Goal: Task Accomplishment & Management: Complete application form

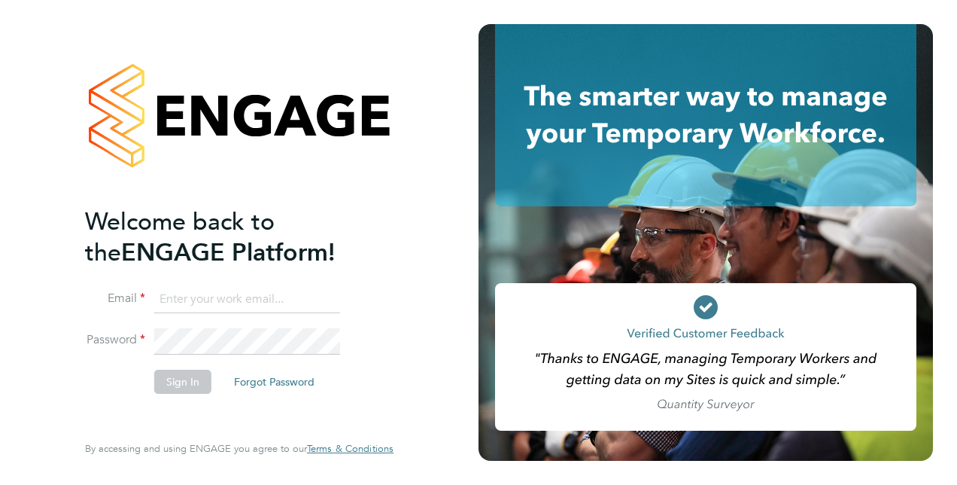
click at [191, 299] on input at bounding box center [247, 299] width 186 height 27
type input "laura.braithwaite@justice.gov.uk"
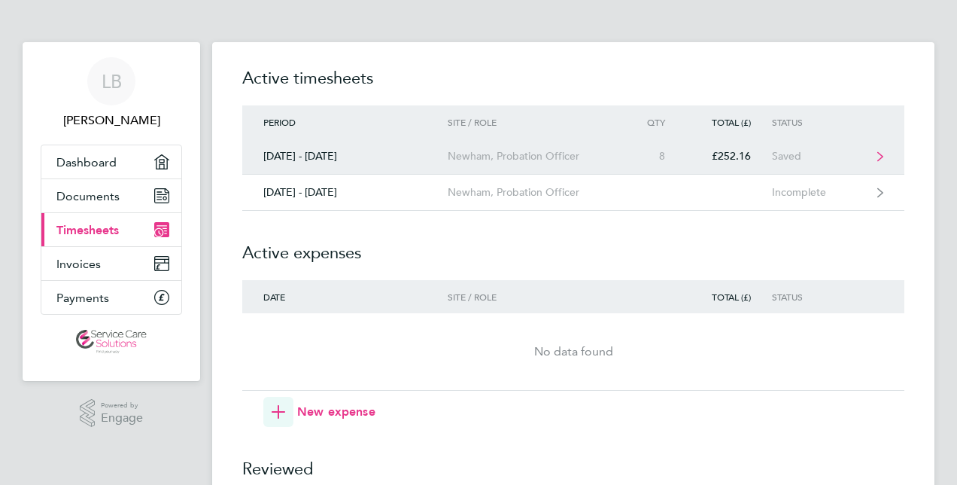
click at [527, 160] on div "Newham, Probation Officer" at bounding box center [534, 156] width 172 height 13
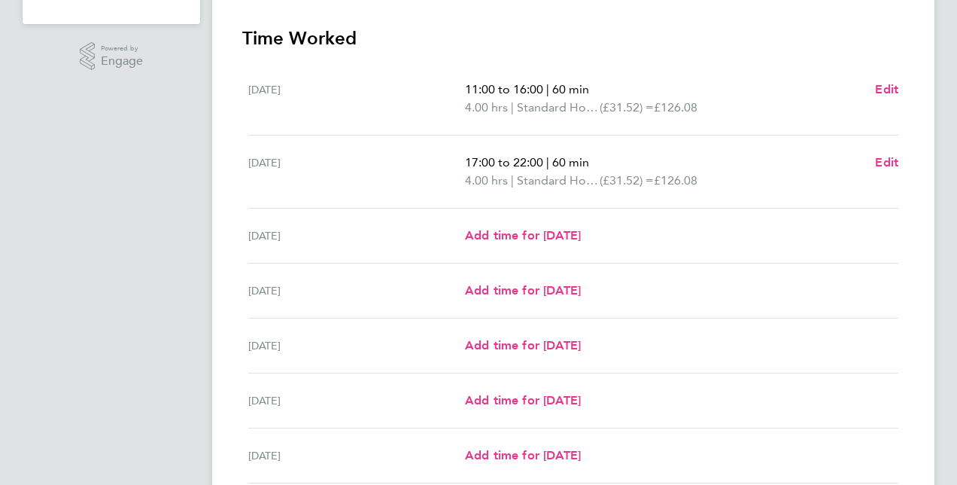
scroll to position [376, 0]
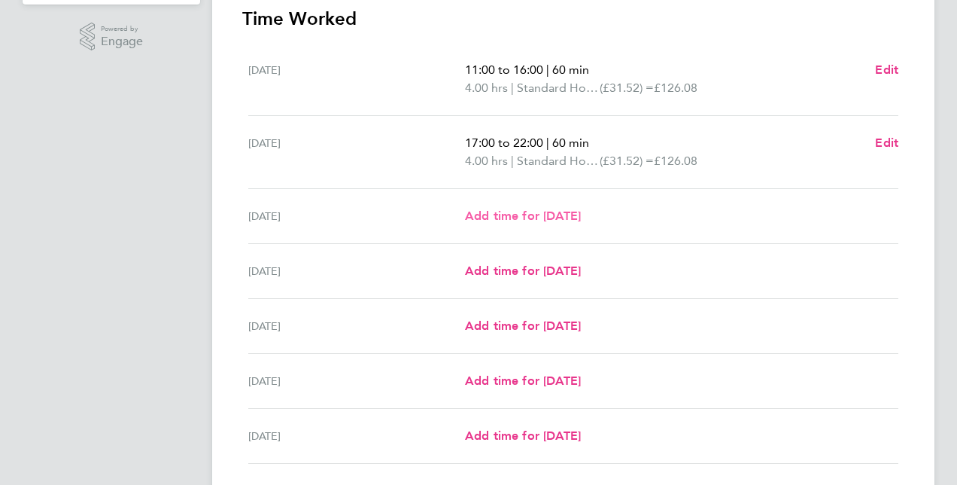
click at [537, 218] on span "Add time for [DATE]" at bounding box center [523, 215] width 116 height 14
select select "30"
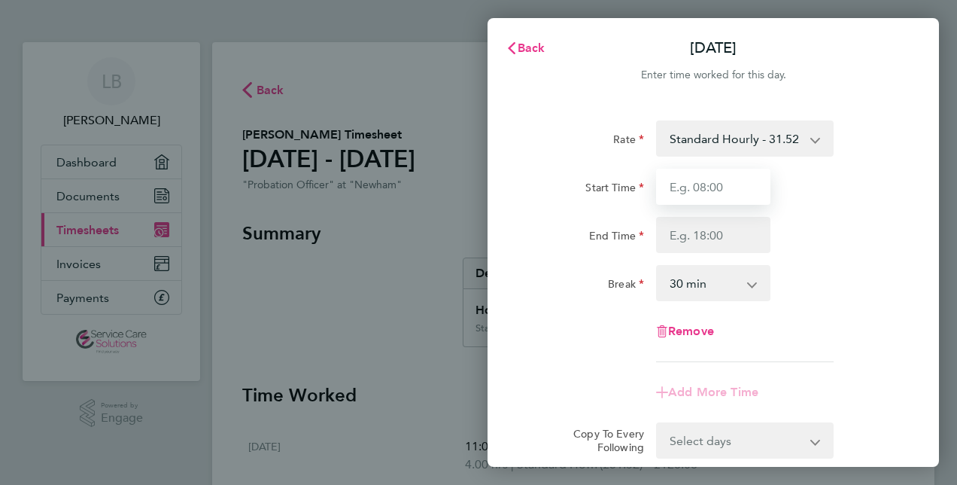
click at [671, 182] on input "Start Time" at bounding box center [713, 187] width 114 height 36
type input "10:00"
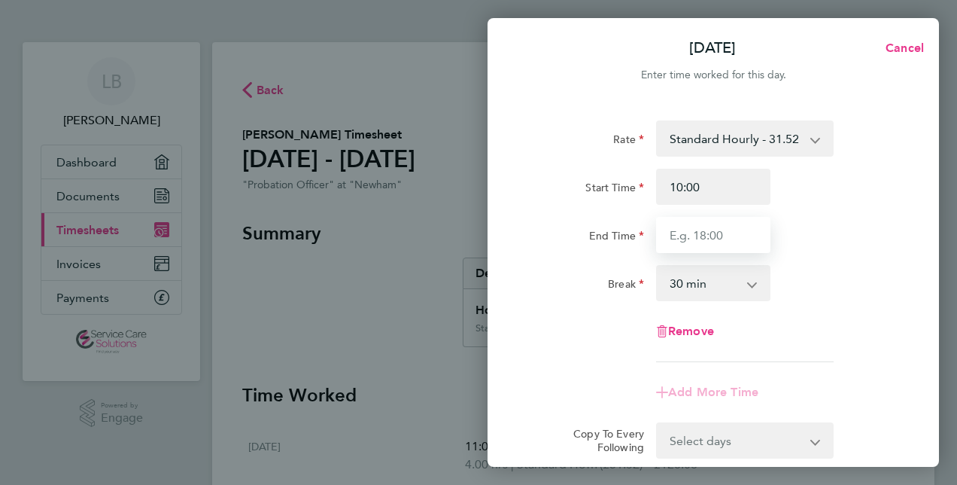
click at [678, 239] on input "End Time" at bounding box center [713, 235] width 114 height 36
type input "14:00"
click at [674, 289] on select "0 min 15 min 30 min 45 min 60 min 75 min 90 min" at bounding box center [704, 282] width 93 height 33
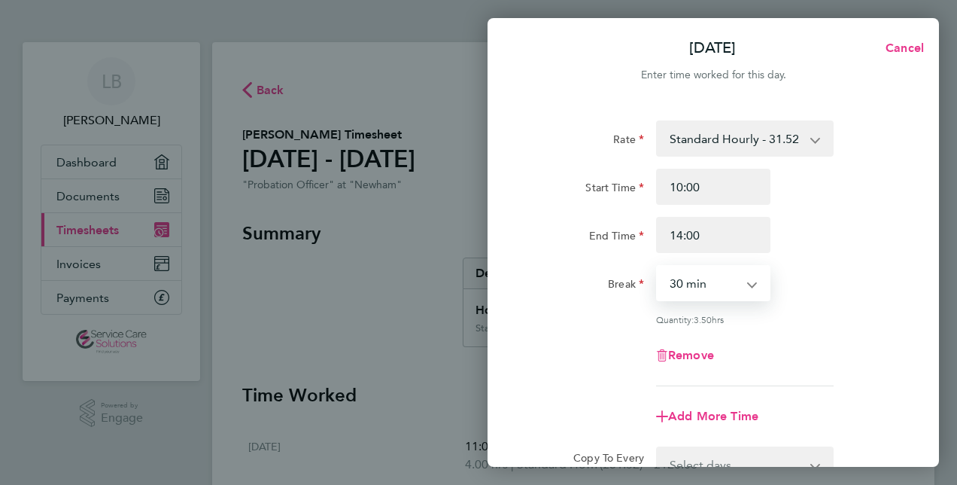
select select "0"
click at [658, 266] on select "0 min 15 min 30 min 45 min 60 min 75 min 90 min" at bounding box center [704, 282] width 93 height 33
click at [611, 333] on div "Rate Standard Hourly - 31.52 Start Time 10:00 End Time 14:00 Break 0 min 15 min…" at bounding box center [713, 253] width 367 height 266
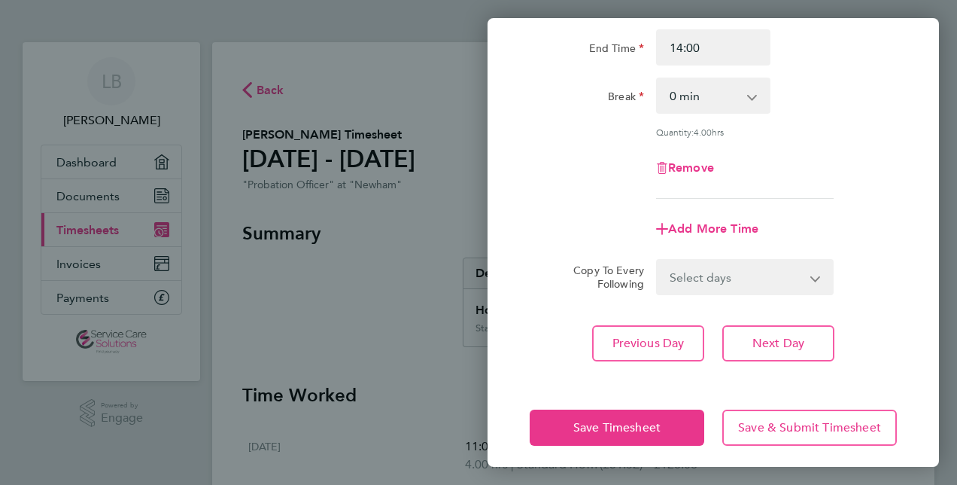
scroll to position [195, 0]
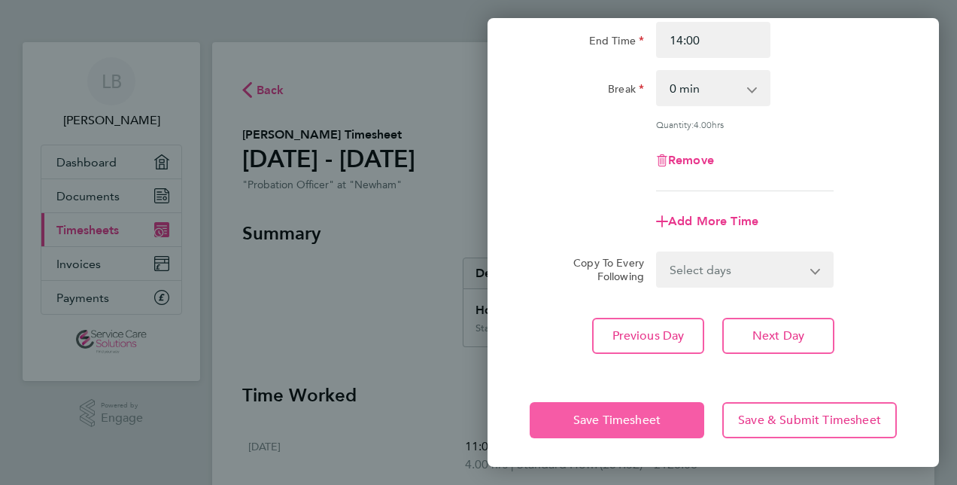
click at [615, 418] on span "Save Timesheet" at bounding box center [617, 419] width 87 height 15
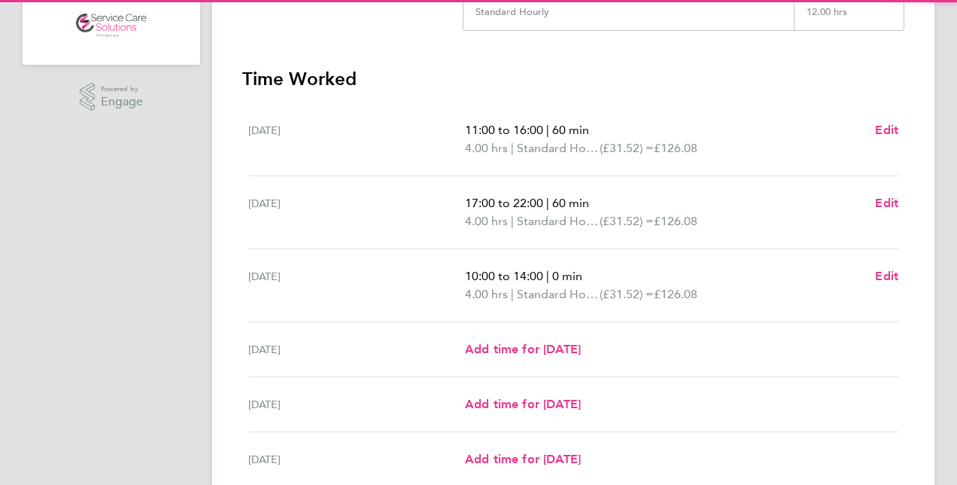
scroll to position [376, 0]
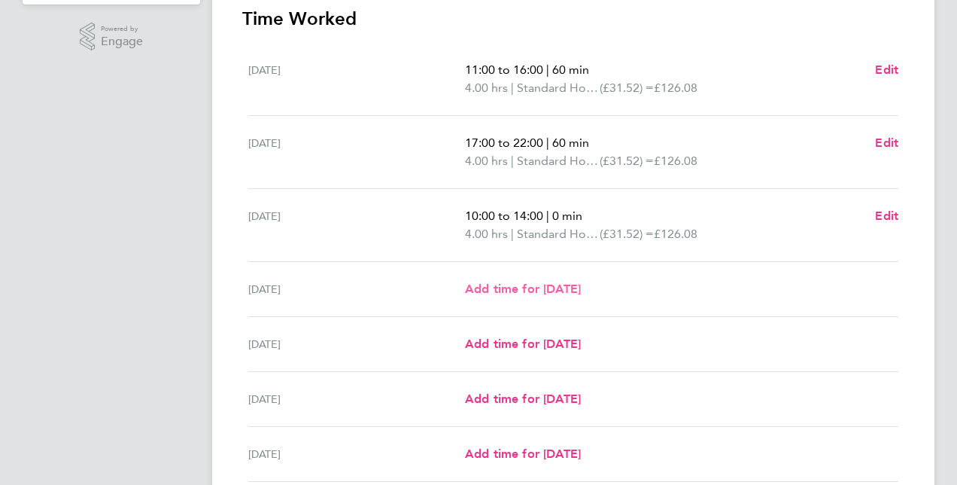
click at [503, 285] on span "Add time for [DATE]" at bounding box center [523, 289] width 116 height 14
select select "30"
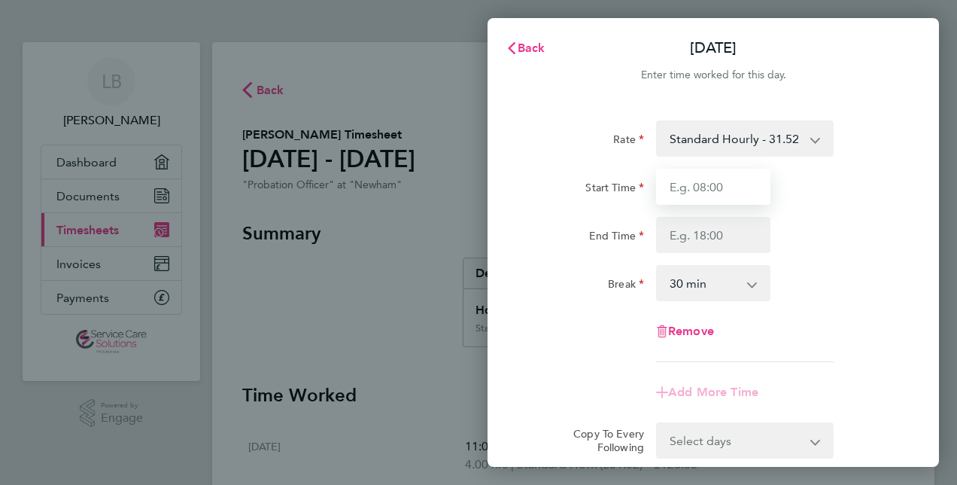
click at [677, 189] on input "Start Time" at bounding box center [713, 187] width 114 height 36
type input "14:00"
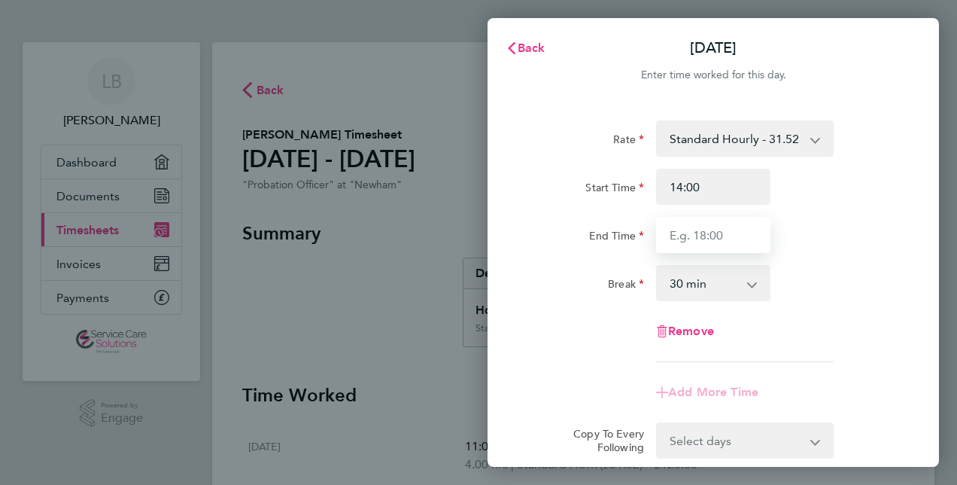
click at [670, 232] on input "End Time" at bounding box center [713, 235] width 114 height 36
type input "16:00"
click at [695, 285] on select "0 min 15 min 30 min 45 min 60 min 75 min 90 min" at bounding box center [704, 282] width 93 height 33
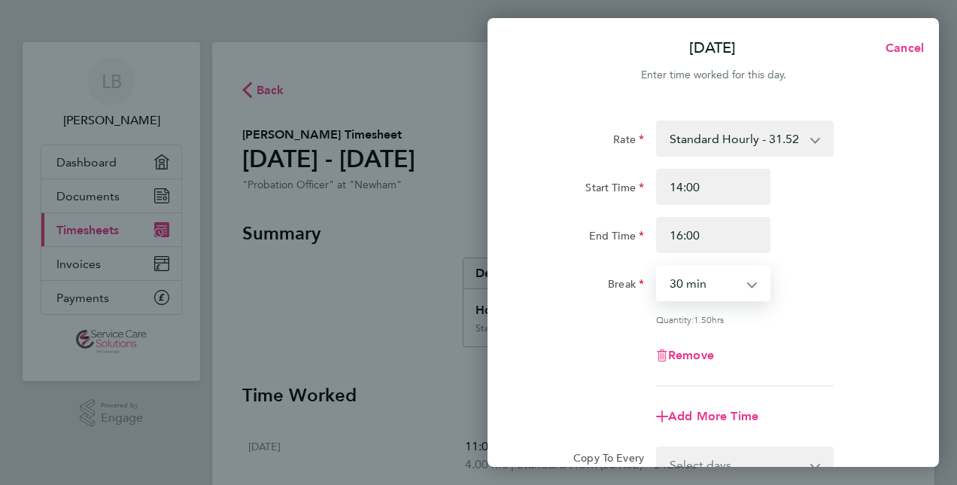
select select "0"
click at [658, 266] on select "0 min 15 min 30 min 45 min 60 min 75 min 90 min" at bounding box center [704, 282] width 93 height 33
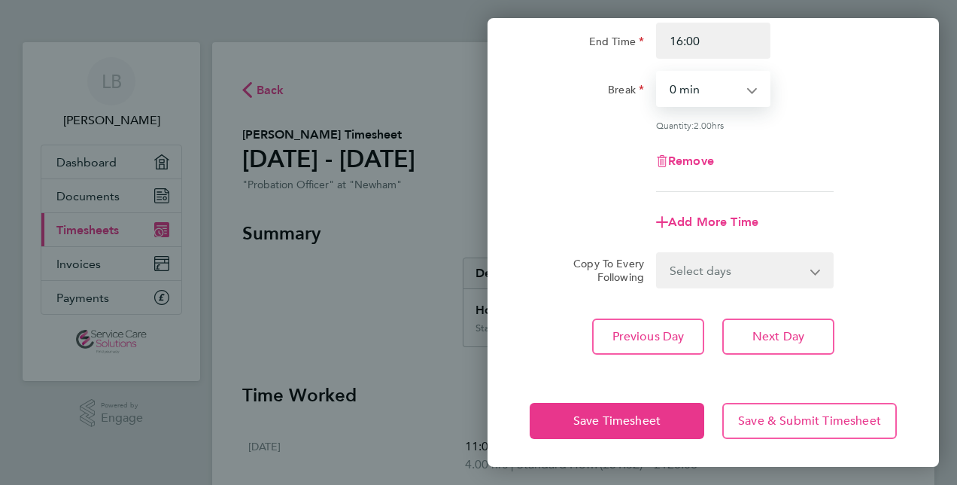
scroll to position [195, 0]
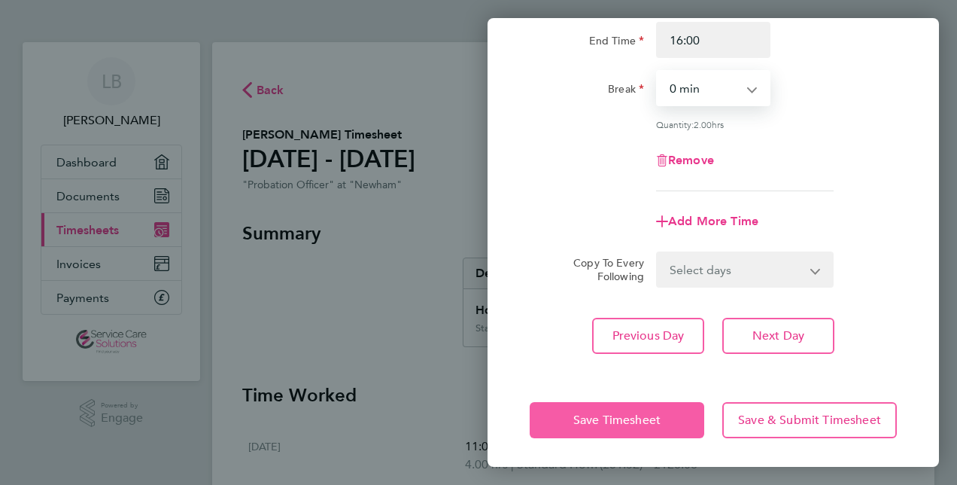
click at [619, 415] on span "Save Timesheet" at bounding box center [617, 419] width 87 height 15
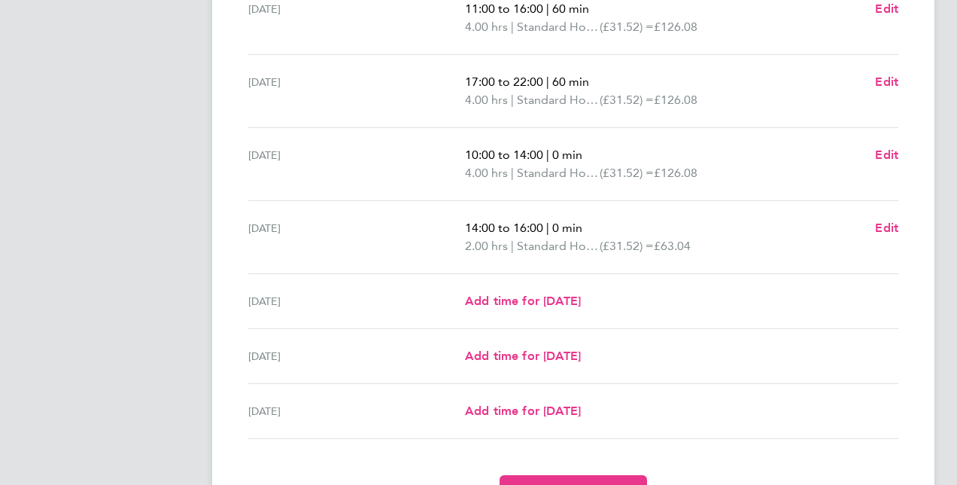
scroll to position [446, 0]
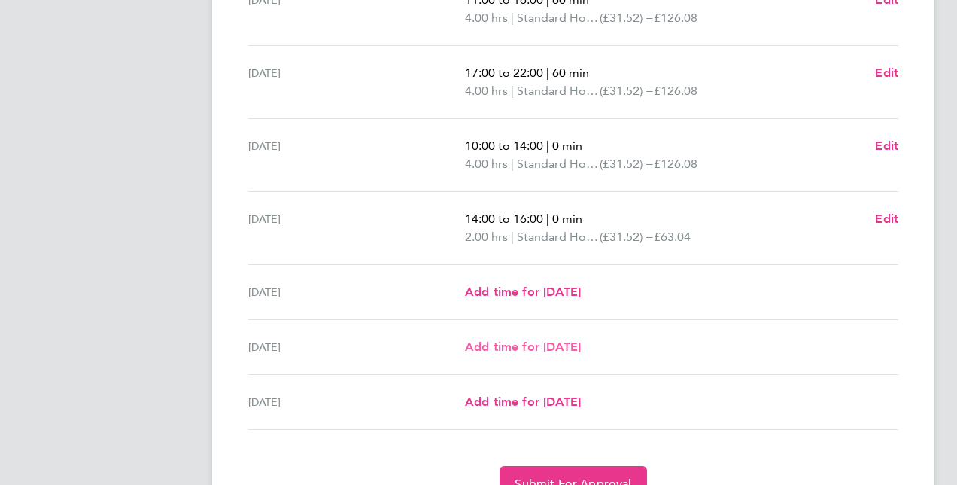
click at [522, 346] on span "Add time for [DATE]" at bounding box center [523, 346] width 116 height 14
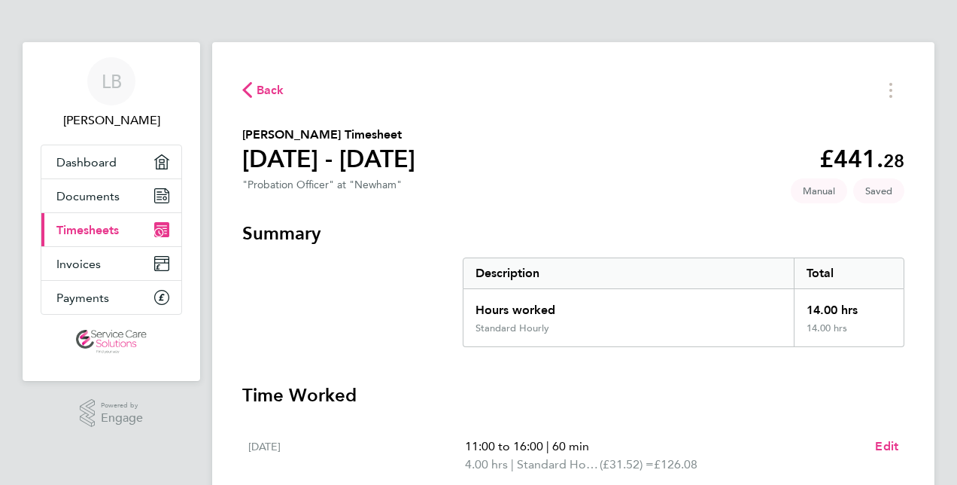
select select "30"
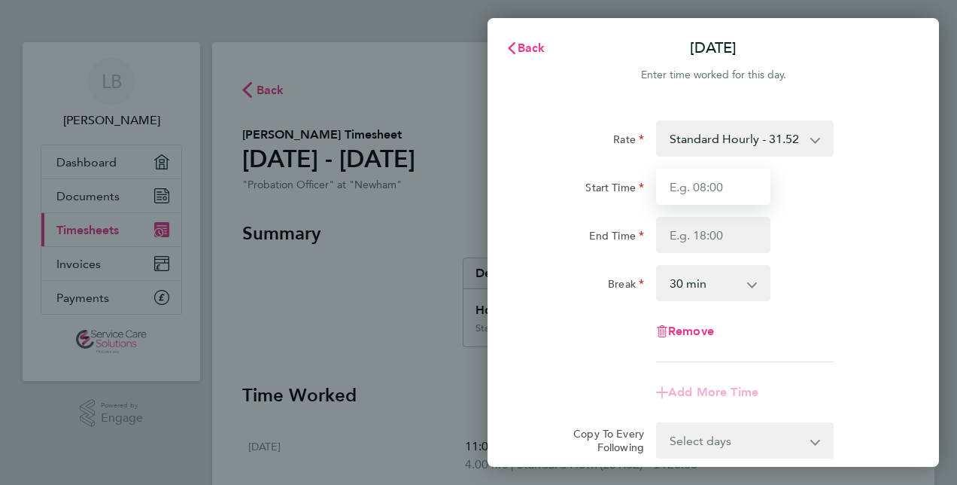
click at [675, 188] on input "Start Time" at bounding box center [713, 187] width 114 height 36
type input "14:00"
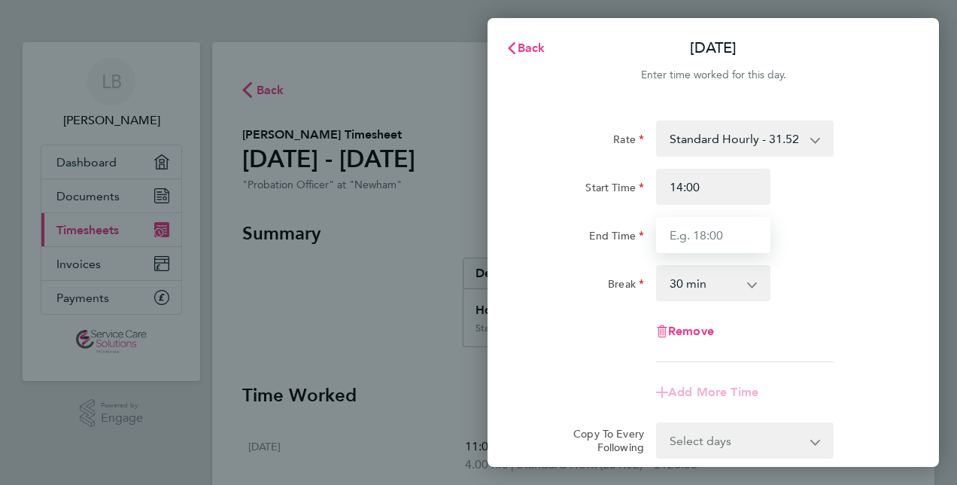
click at [675, 235] on input "End Time" at bounding box center [713, 235] width 114 height 36
type input "18:00"
click at [697, 282] on select "0 min 15 min 30 min 45 min 60 min 75 min 90 min" at bounding box center [704, 282] width 93 height 33
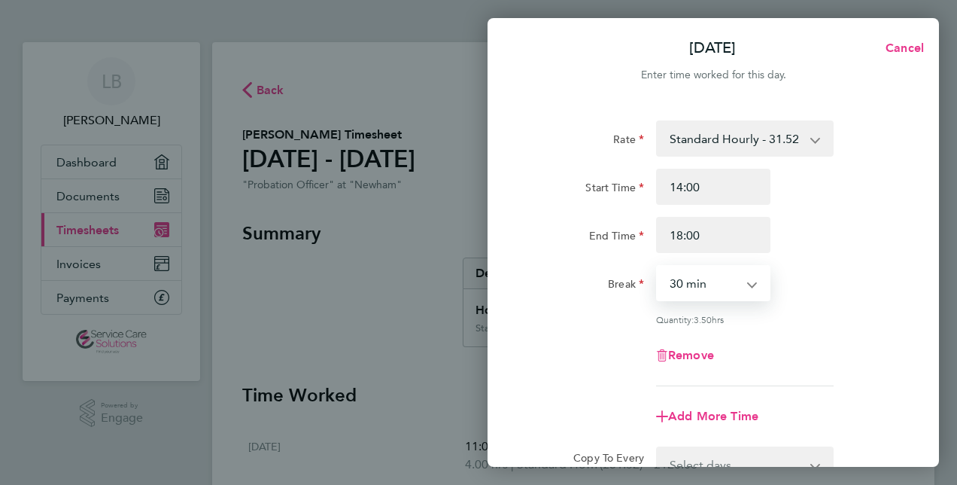
select select "0"
click at [658, 266] on select "0 min 15 min 30 min 45 min 60 min 75 min 90 min" at bounding box center [704, 282] width 93 height 33
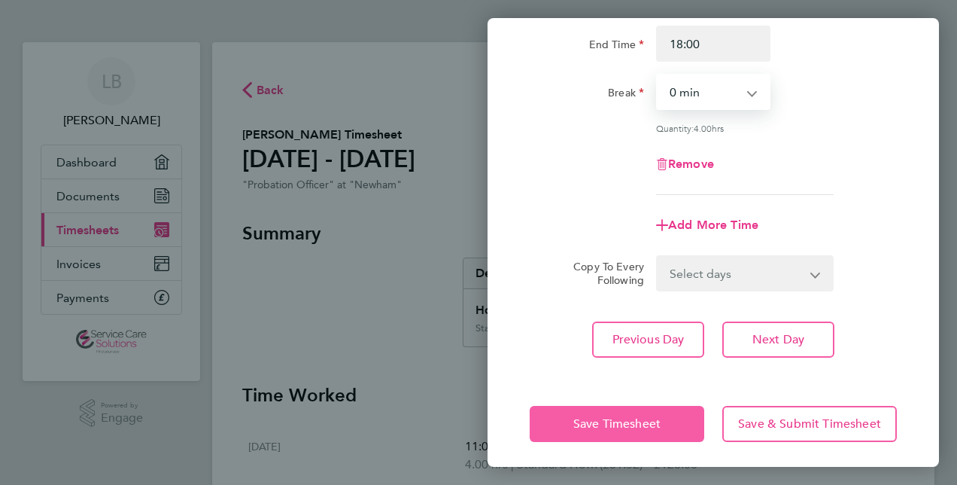
scroll to position [195, 0]
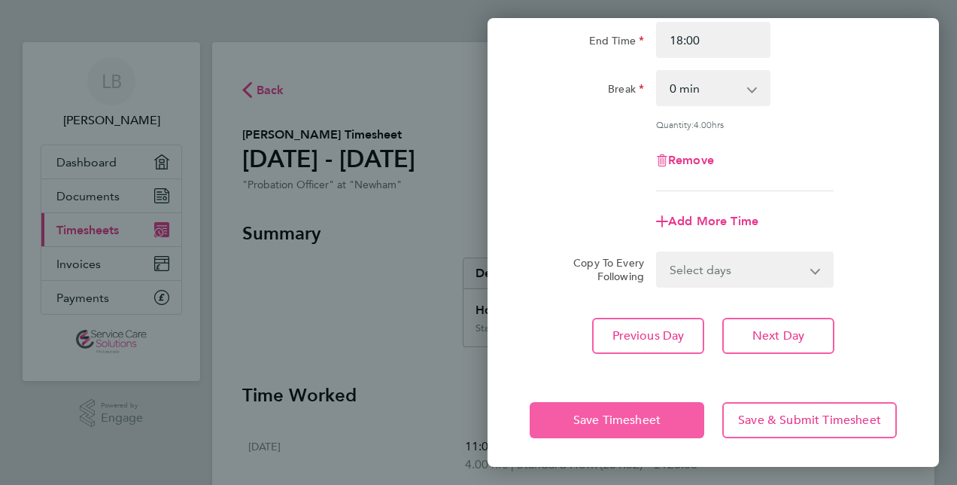
click at [637, 417] on span "Save Timesheet" at bounding box center [617, 419] width 87 height 15
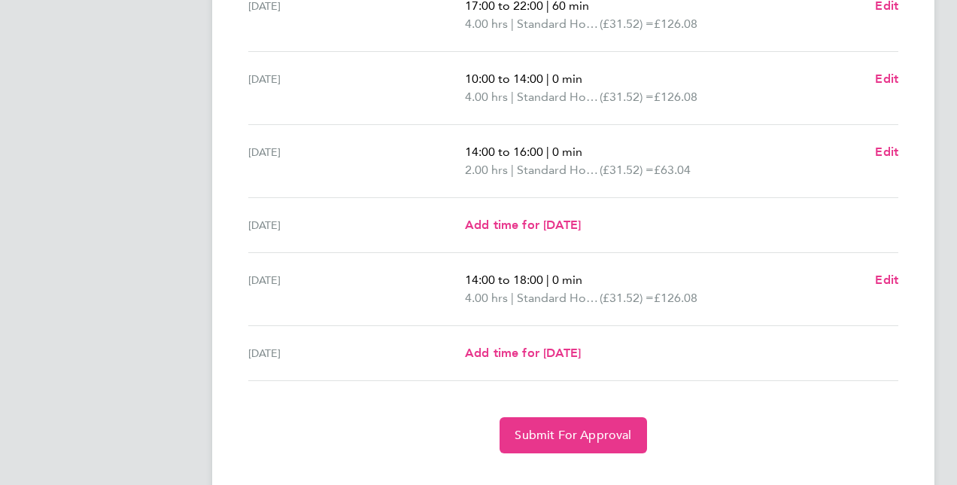
scroll to position [540, 0]
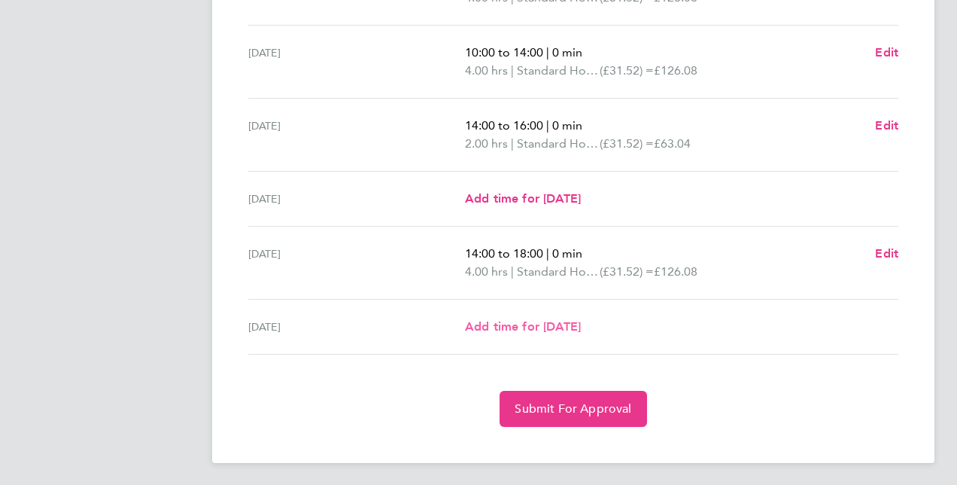
click at [545, 331] on span "Add time for [DATE]" at bounding box center [523, 326] width 116 height 14
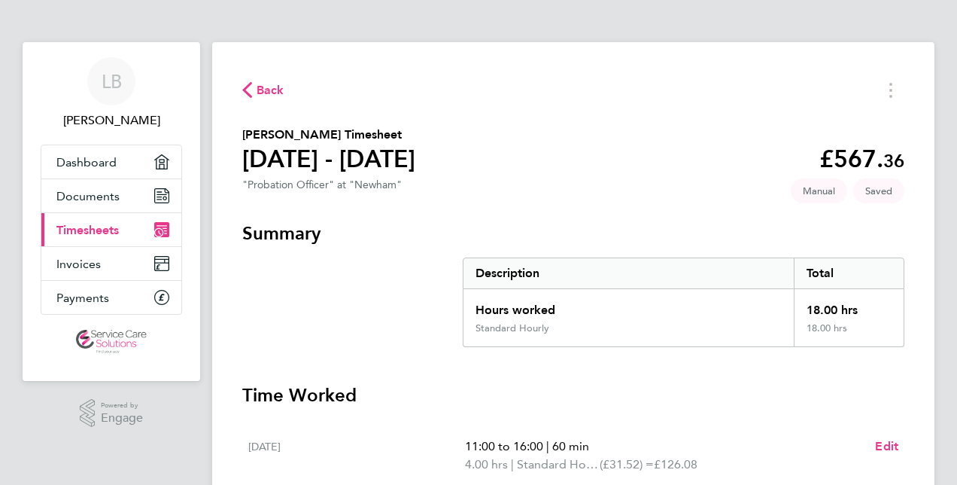
select select "30"
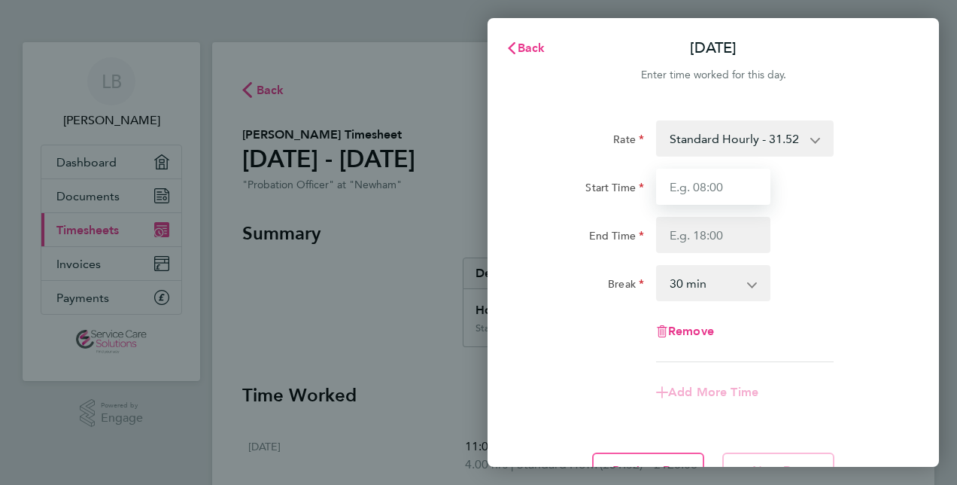
click at [667, 182] on input "Start Time" at bounding box center [713, 187] width 114 height 36
type input "14:00"
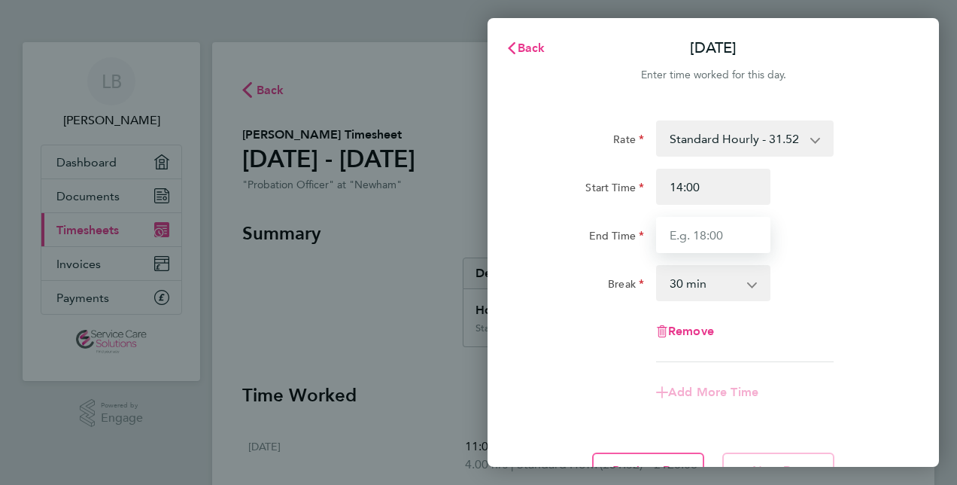
click at [667, 228] on input "End Time" at bounding box center [713, 235] width 114 height 36
type input "18:00"
click at [691, 285] on select "0 min 15 min 30 min 45 min 60 min 75 min 90 min" at bounding box center [704, 282] width 93 height 33
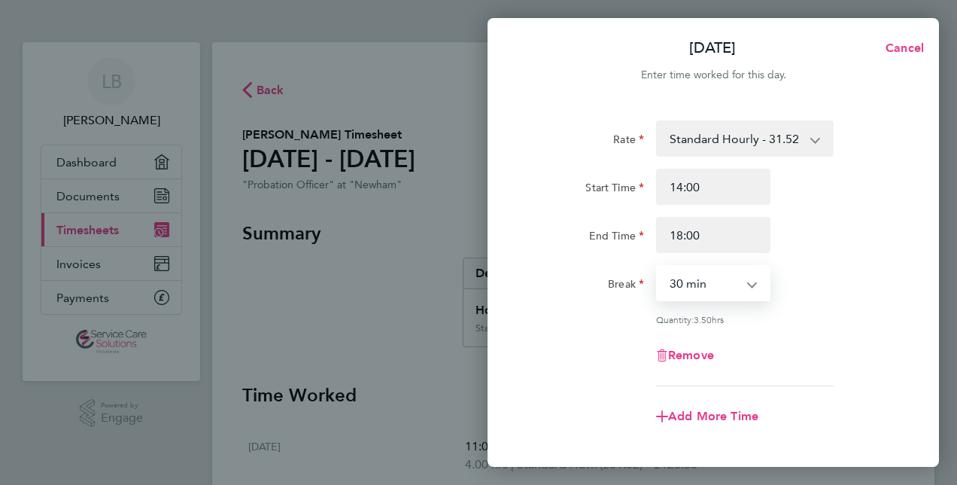
select select "0"
click at [658, 266] on select "0 min 15 min 30 min 45 min 60 min 75 min 90 min" at bounding box center [704, 282] width 93 height 33
click at [601, 330] on div "Rate Standard Hourly - 31.52 Start Time 14:00 End Time 18:00 Break 0 min 15 min…" at bounding box center [713, 253] width 367 height 266
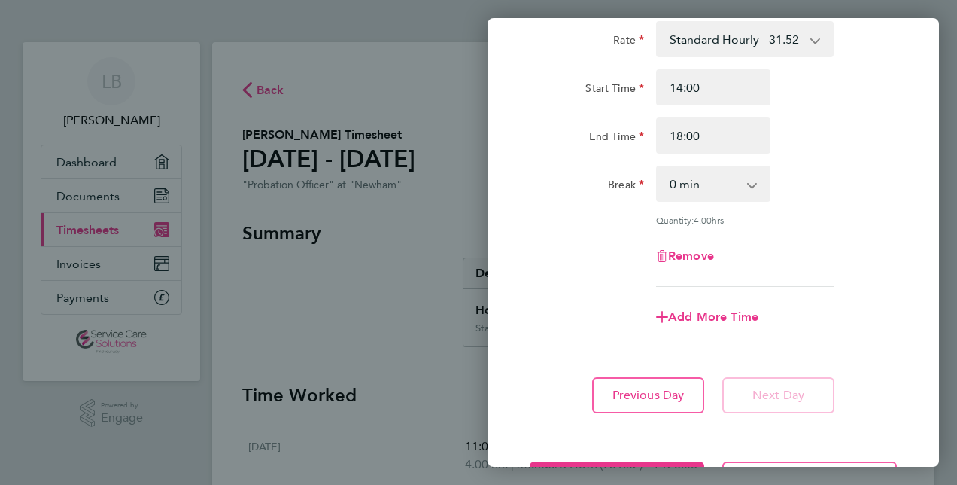
scroll to position [159, 0]
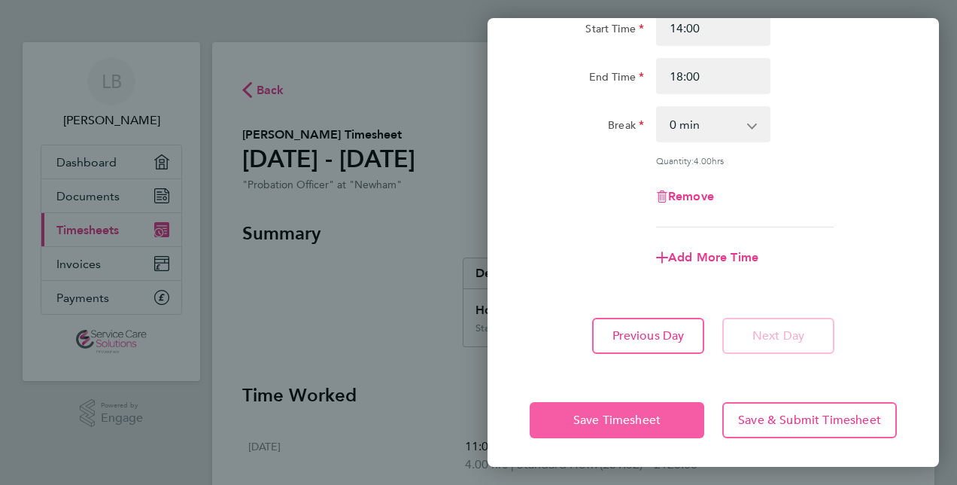
click at [632, 421] on span "Save Timesheet" at bounding box center [617, 419] width 87 height 15
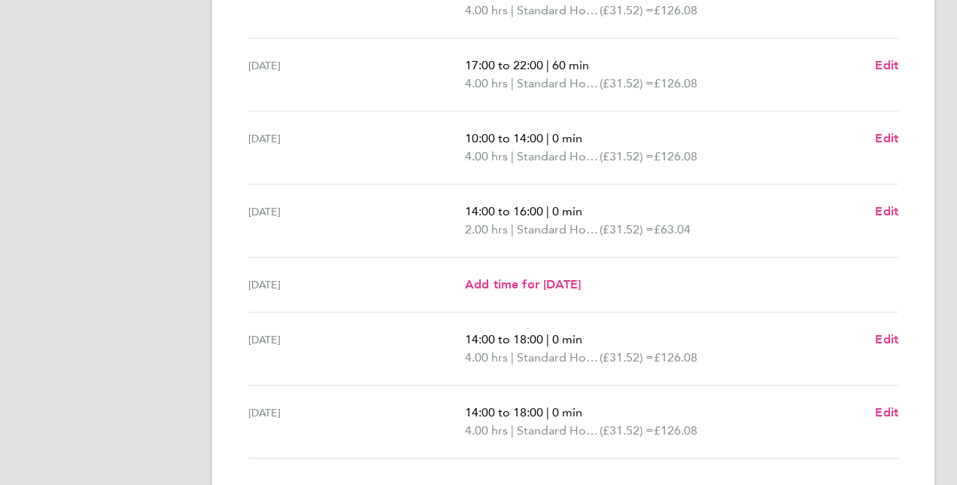
scroll to position [452, 0]
click at [534, 285] on span "Add time for [DATE]" at bounding box center [523, 286] width 116 height 14
select select "30"
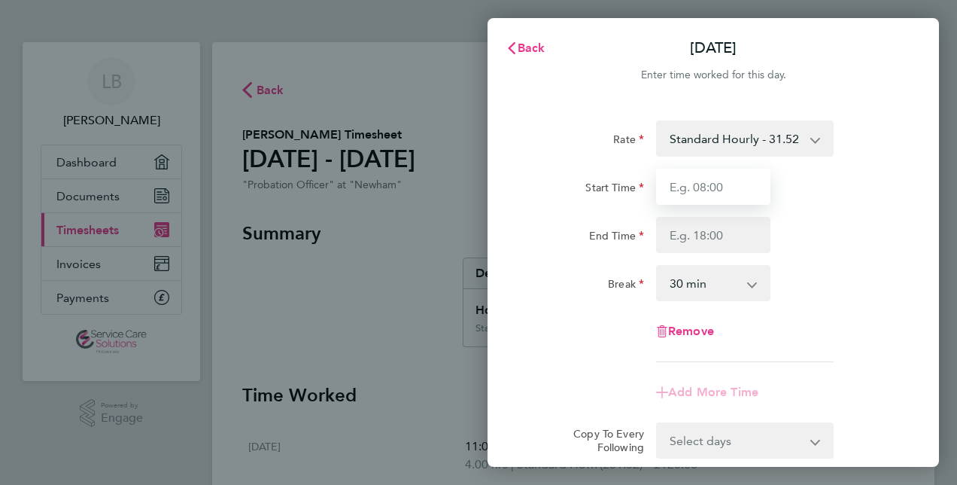
click at [674, 181] on input "Start Time" at bounding box center [713, 187] width 114 height 36
type input "10:00"
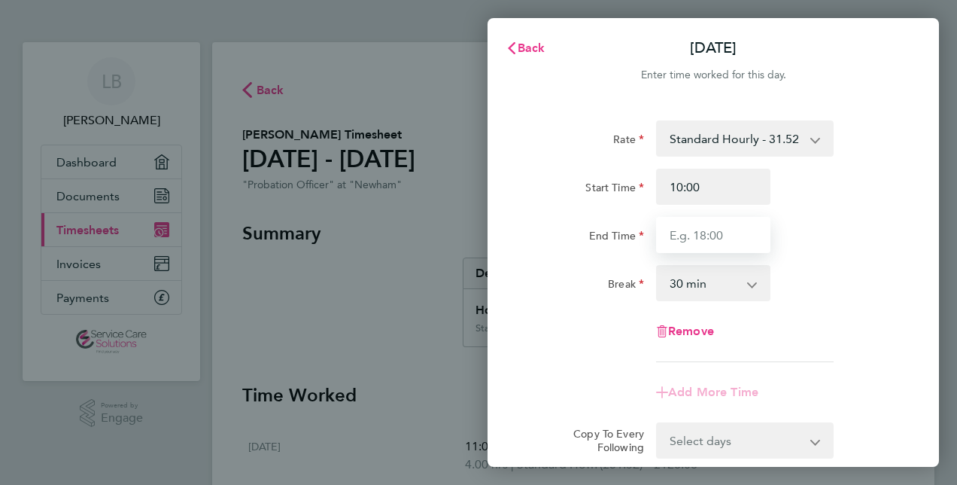
click at [671, 233] on input "End Time" at bounding box center [713, 235] width 114 height 36
type input "11:00"
click at [677, 289] on select "0 min 15 min 30 min 45 min 60 min 75 min 90 min" at bounding box center [704, 282] width 93 height 33
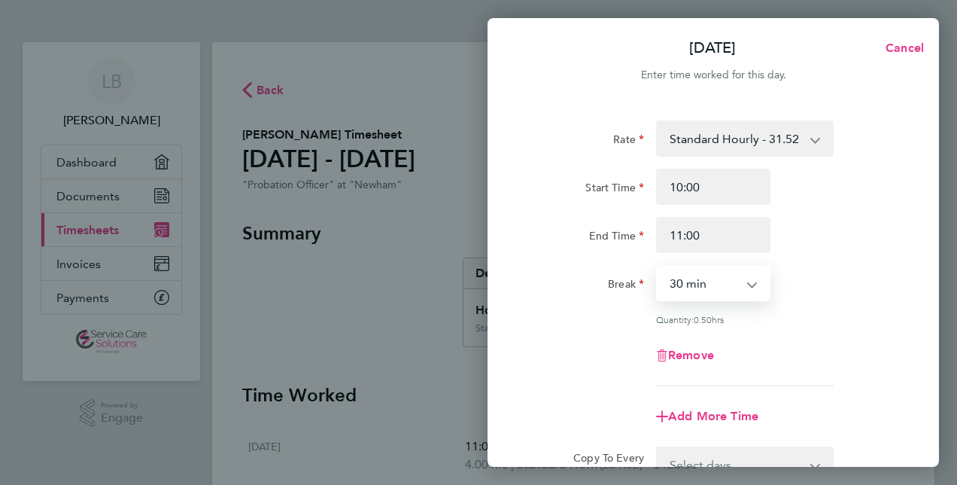
select select "0"
click at [658, 266] on select "0 min 15 min 30 min 45 min" at bounding box center [704, 282] width 93 height 33
click at [631, 345] on div "Remove" at bounding box center [713, 355] width 379 height 36
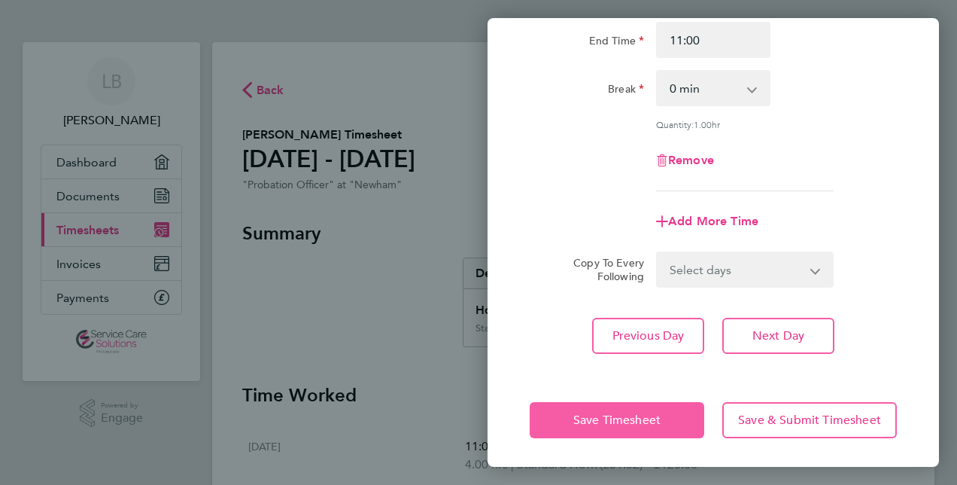
click at [622, 425] on span "Save Timesheet" at bounding box center [617, 419] width 87 height 15
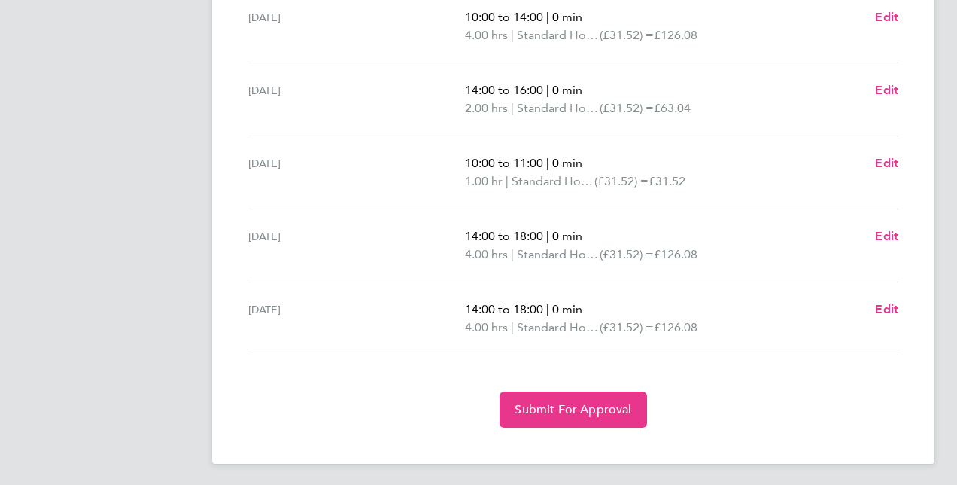
scroll to position [576, 0]
click at [888, 230] on span "Edit" at bounding box center [886, 235] width 23 height 14
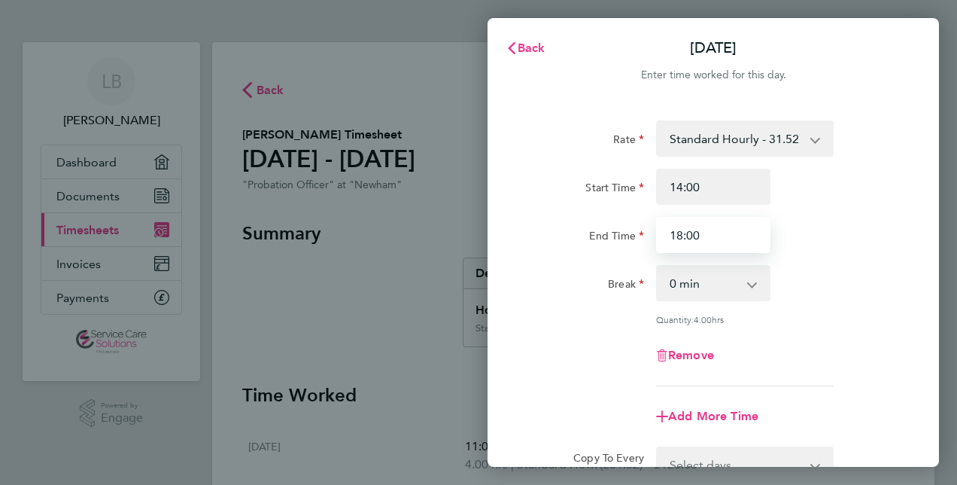
click at [683, 232] on input "18:00" at bounding box center [713, 235] width 114 height 36
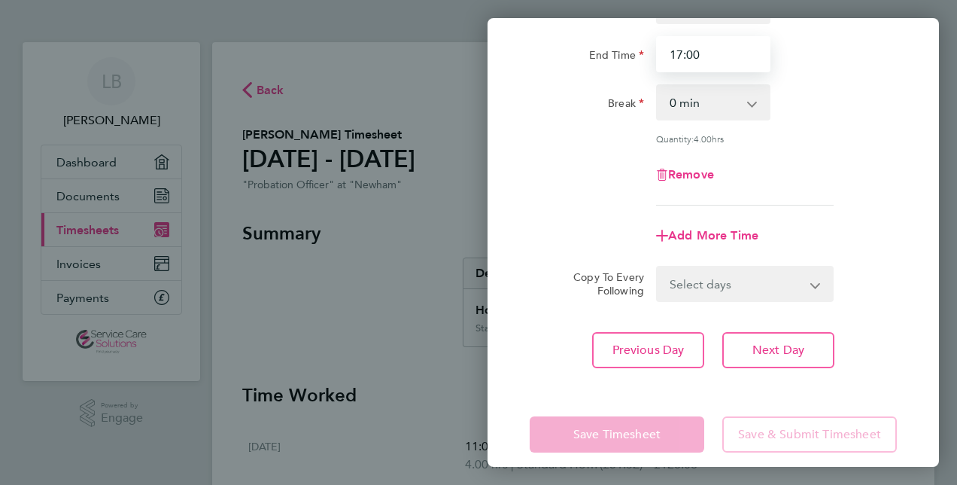
scroll to position [195, 0]
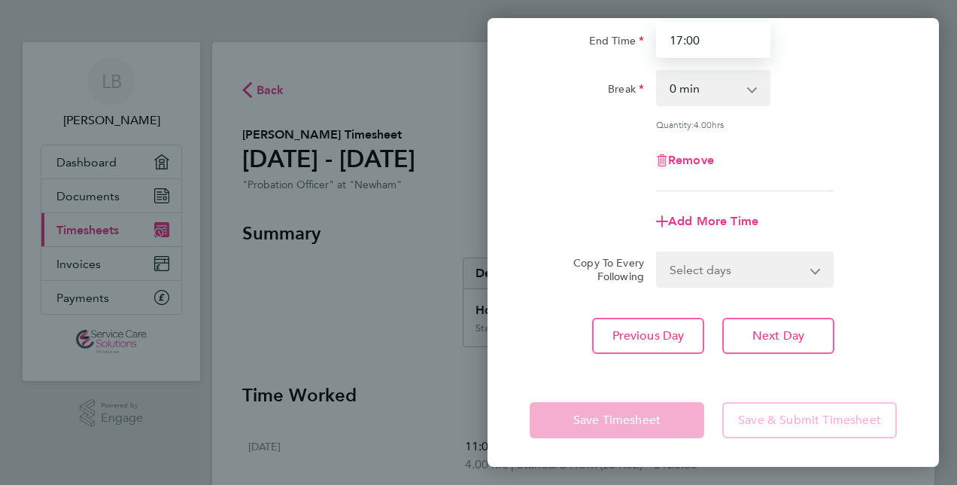
type input "17:00"
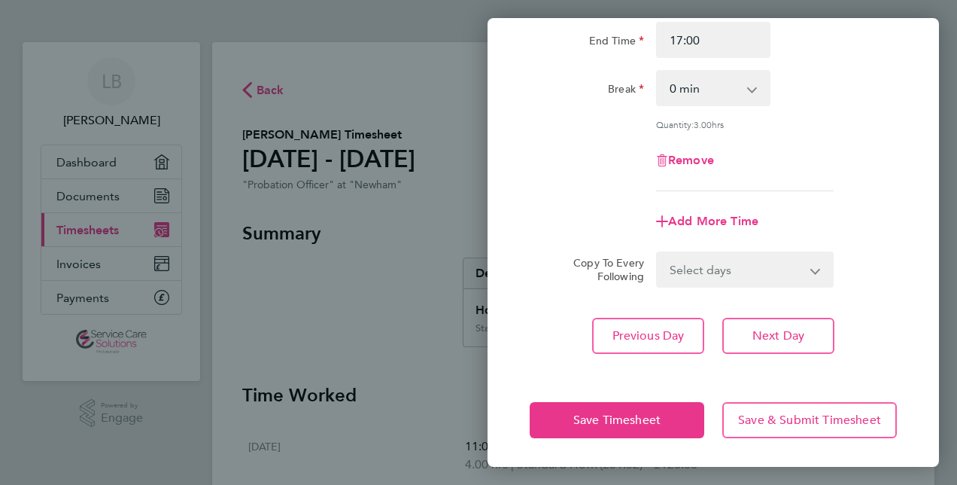
click at [606, 417] on app-form-button "Save Timesheet" at bounding box center [622, 420] width 184 height 36
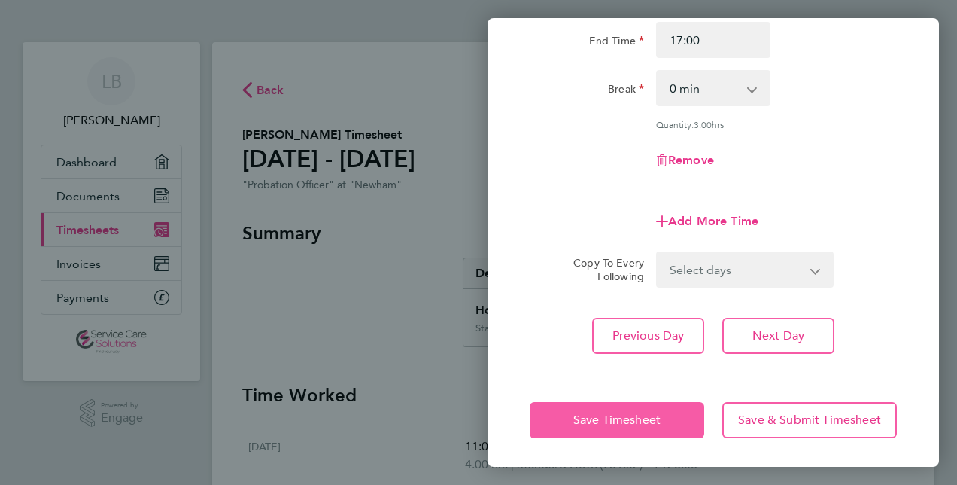
click at [606, 417] on span "Save Timesheet" at bounding box center [617, 419] width 87 height 15
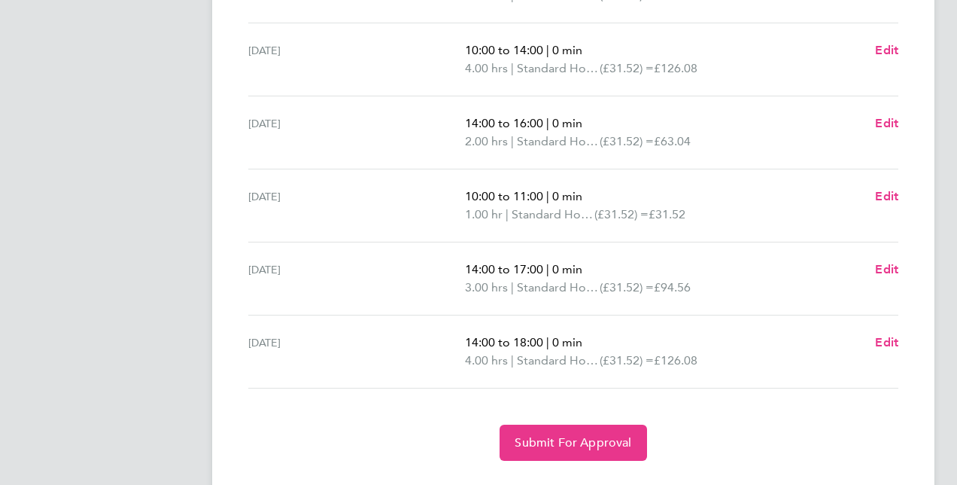
scroll to position [576, 0]
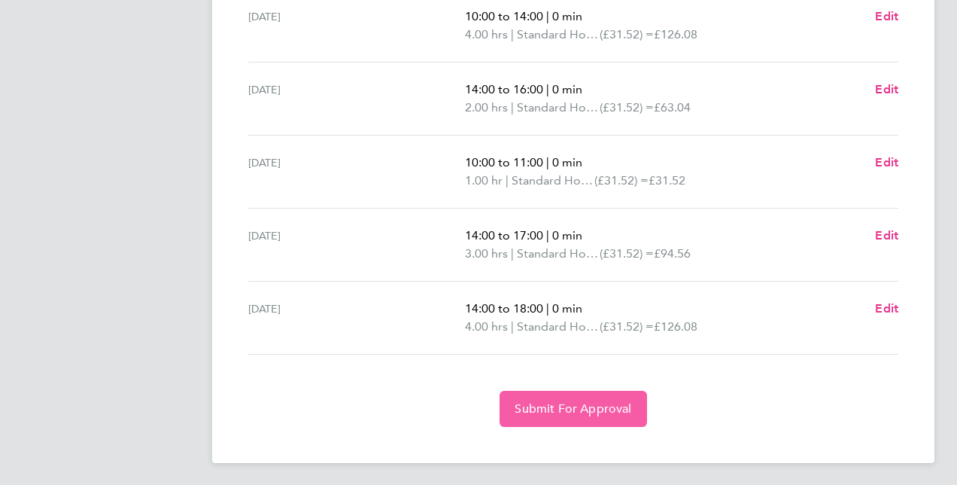
click at [616, 405] on span "Submit For Approval" at bounding box center [573, 408] width 117 height 15
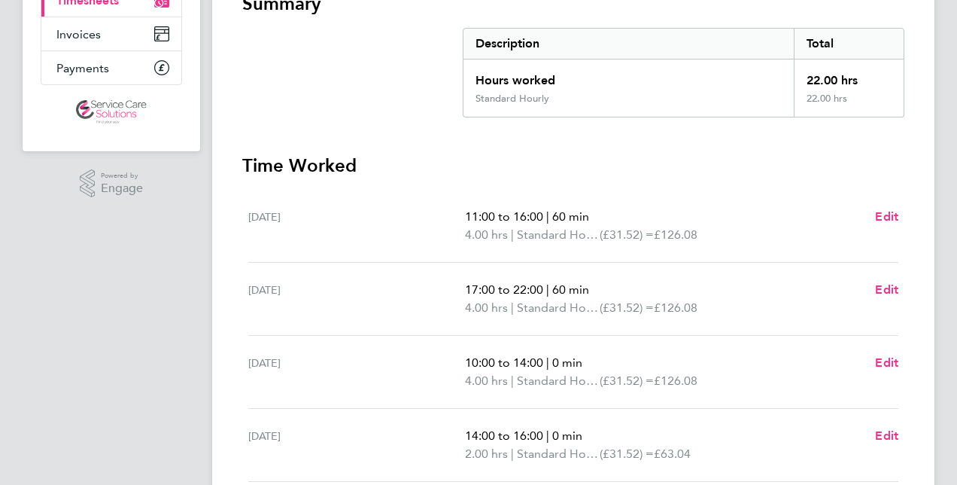
scroll to position [127, 0]
